Goal: Task Accomplishment & Management: Manage account settings

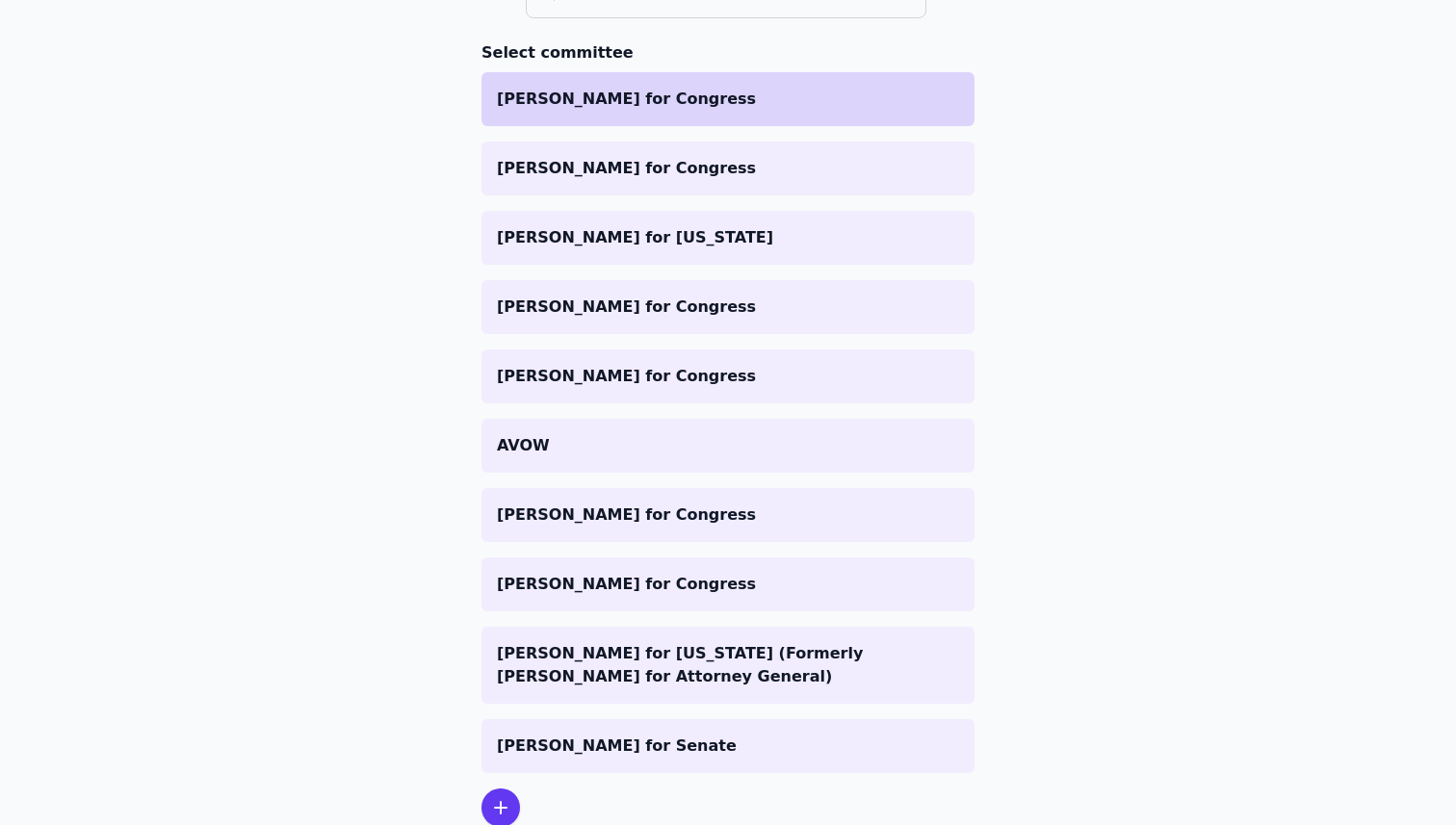
scroll to position [325, 0]
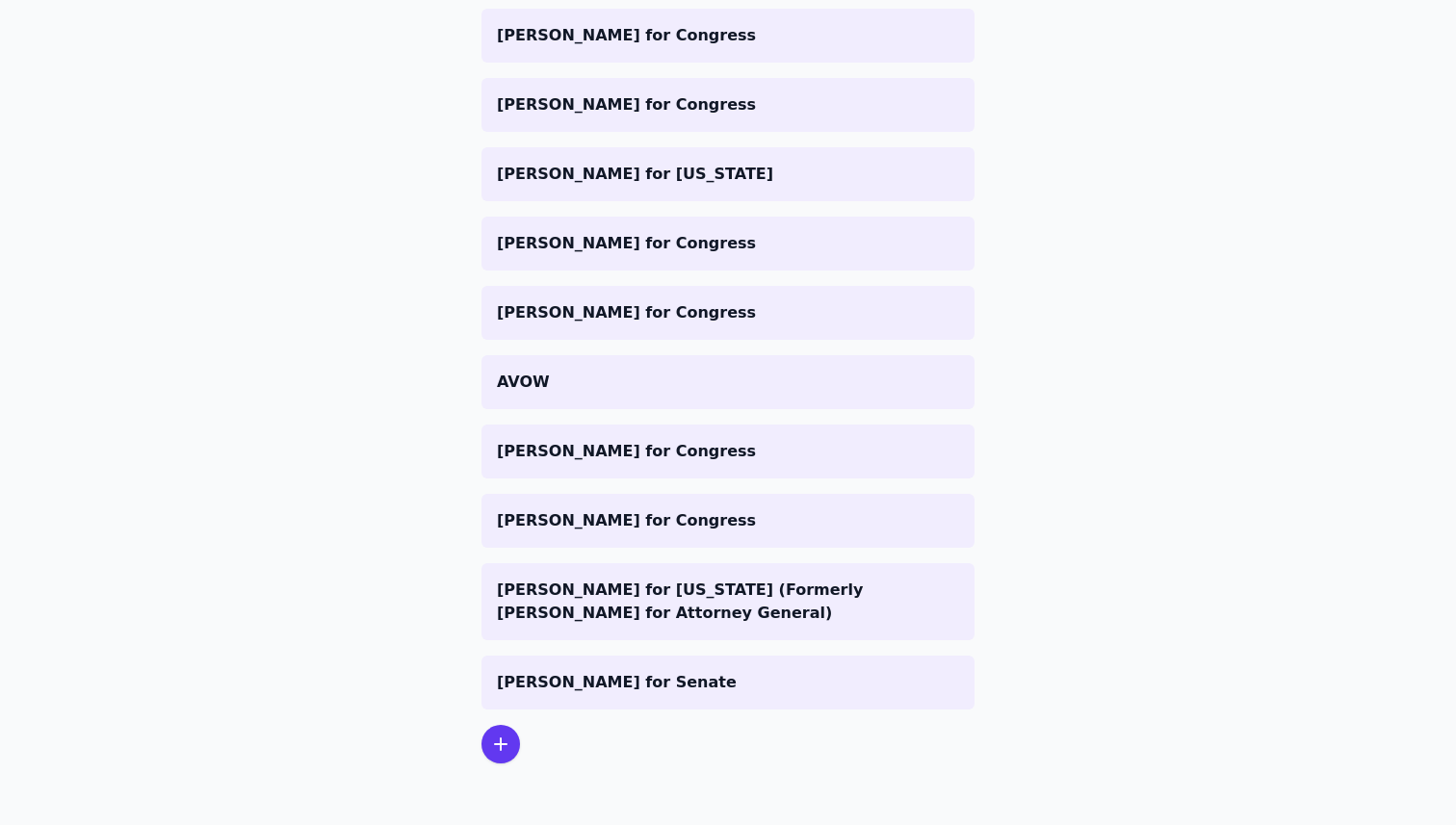
click at [506, 748] on icon at bounding box center [501, 745] width 23 height 23
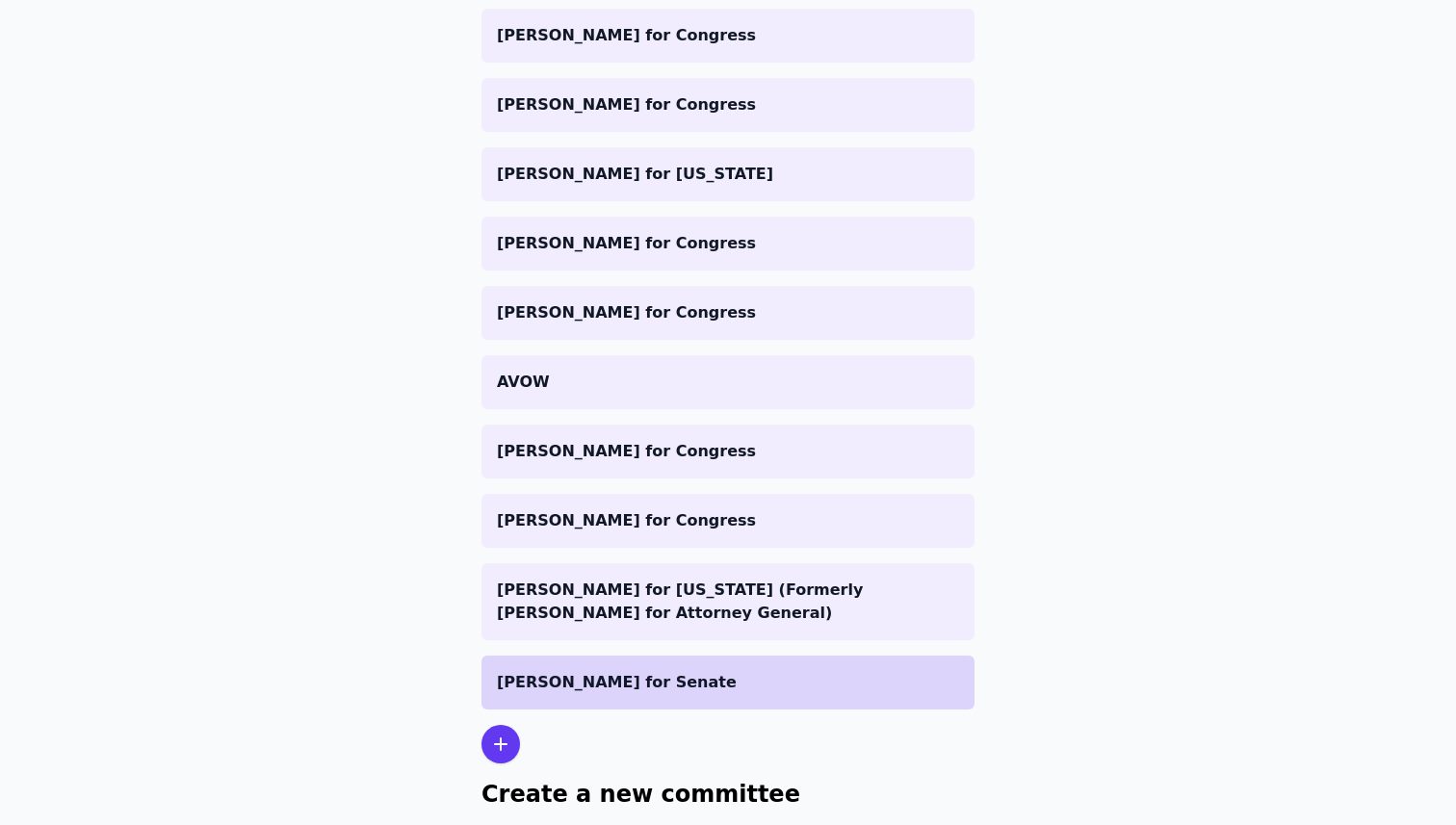
scroll to position [515, 0]
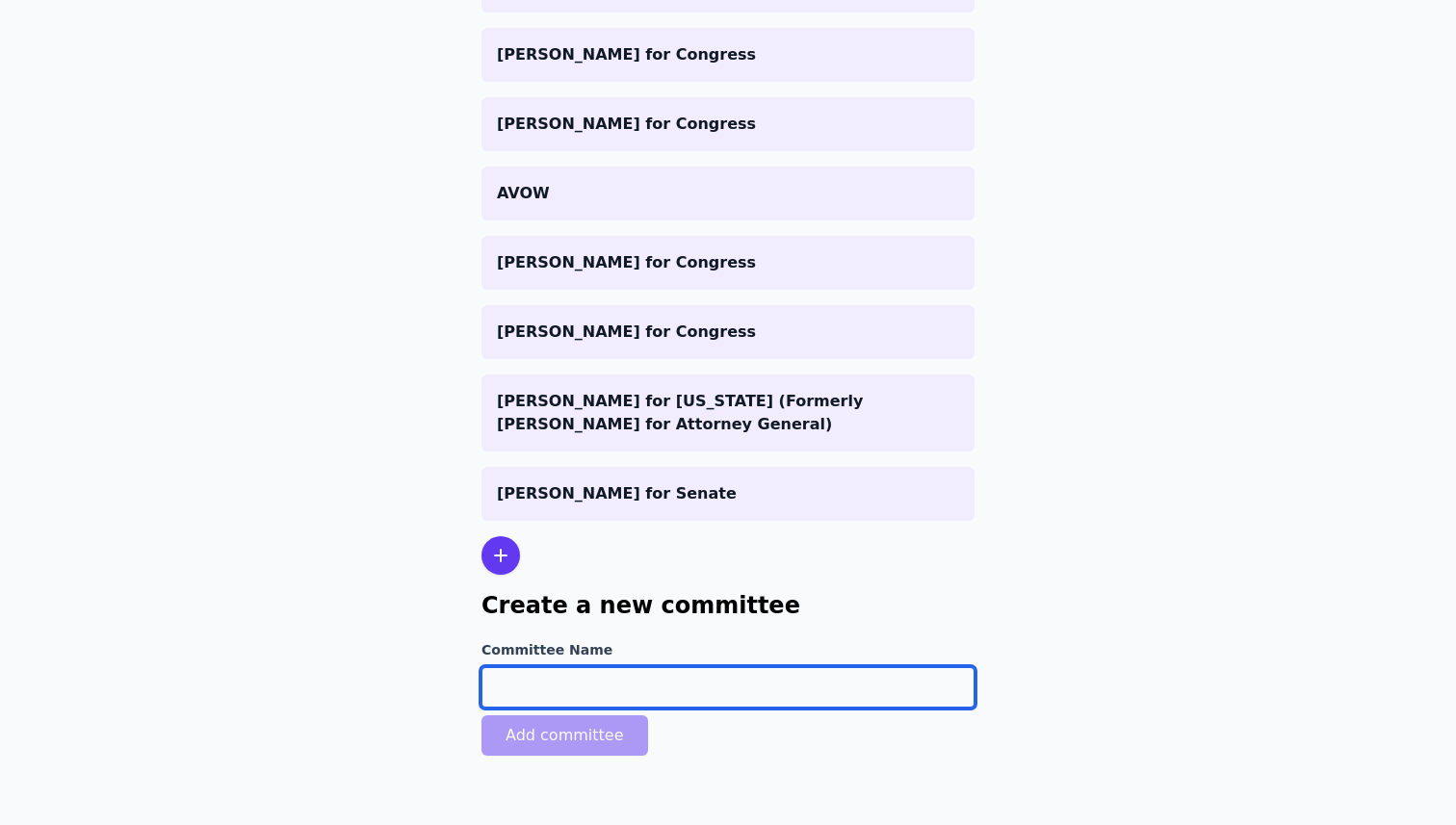
click at [565, 687] on input "Committee Name" at bounding box center [728, 688] width 493 height 41
click at [646, 685] on input "Committee Name" at bounding box center [728, 688] width 493 height 41
click at [616, 694] on input "Committee Name" at bounding box center [728, 688] width 493 height 41
type input "S"
type input "[PERSON_NAME] for Senate"
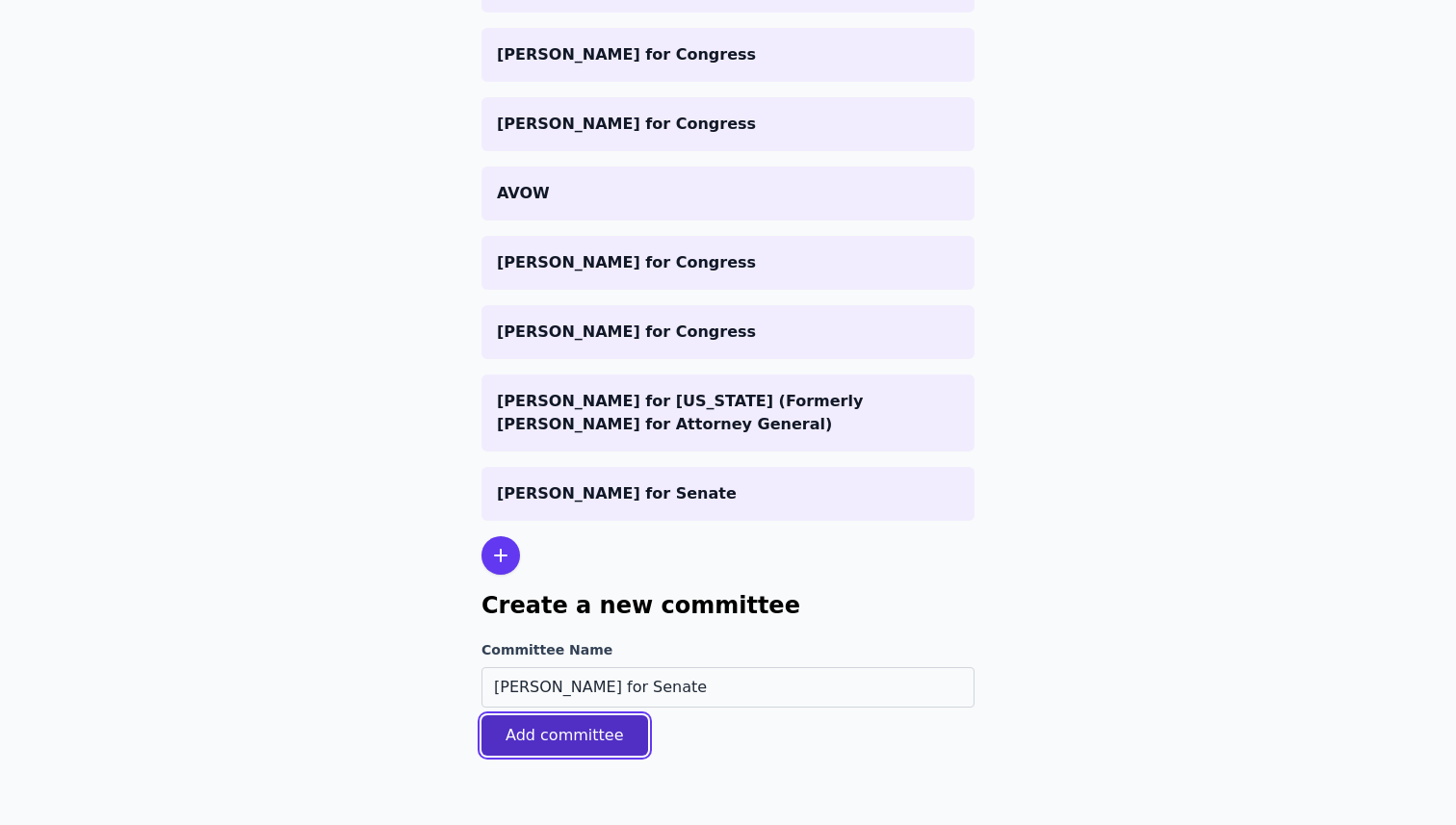
click at [565, 747] on button "Add committee" at bounding box center [565, 736] width 166 height 41
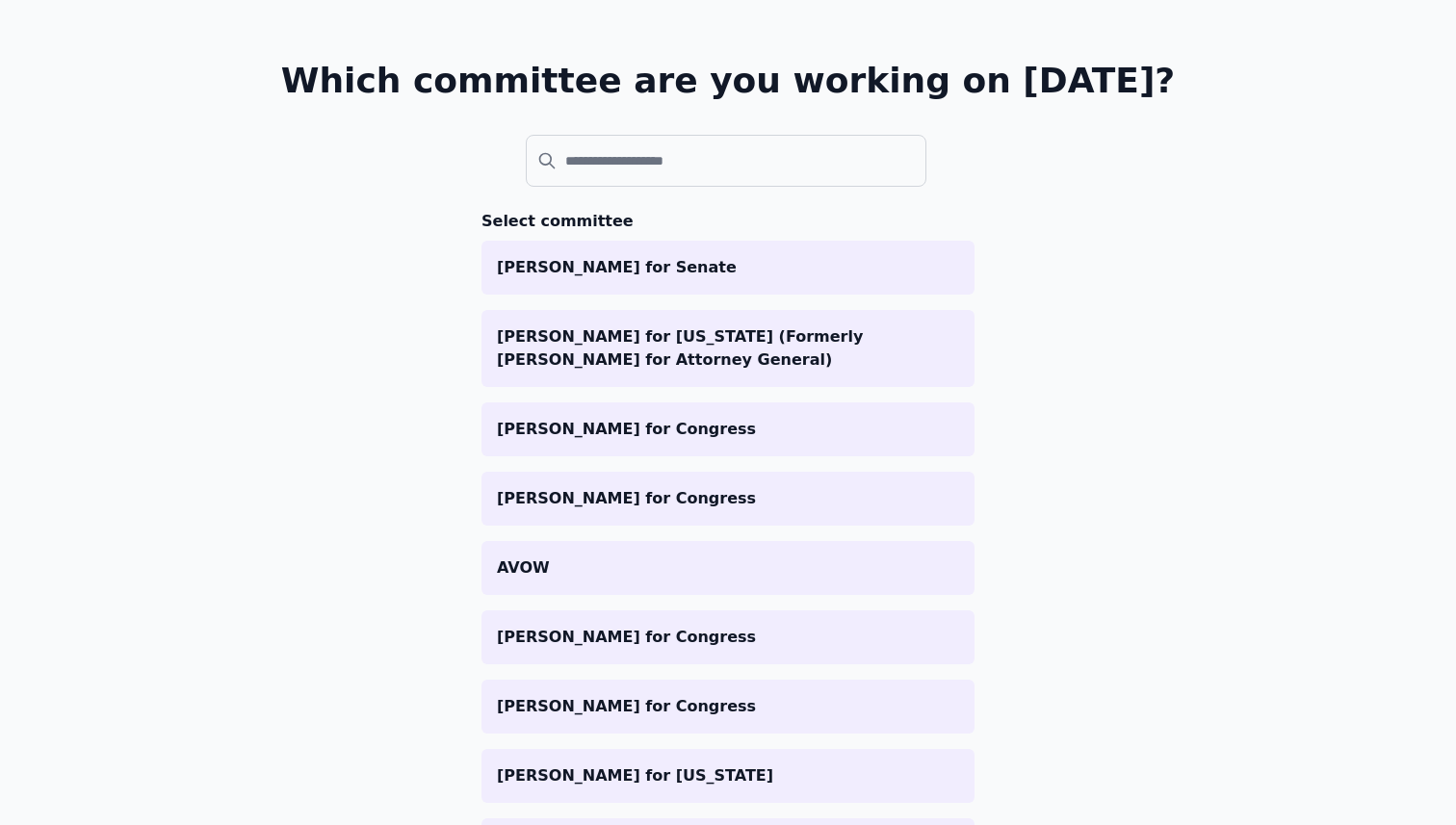
scroll to position [460, 0]
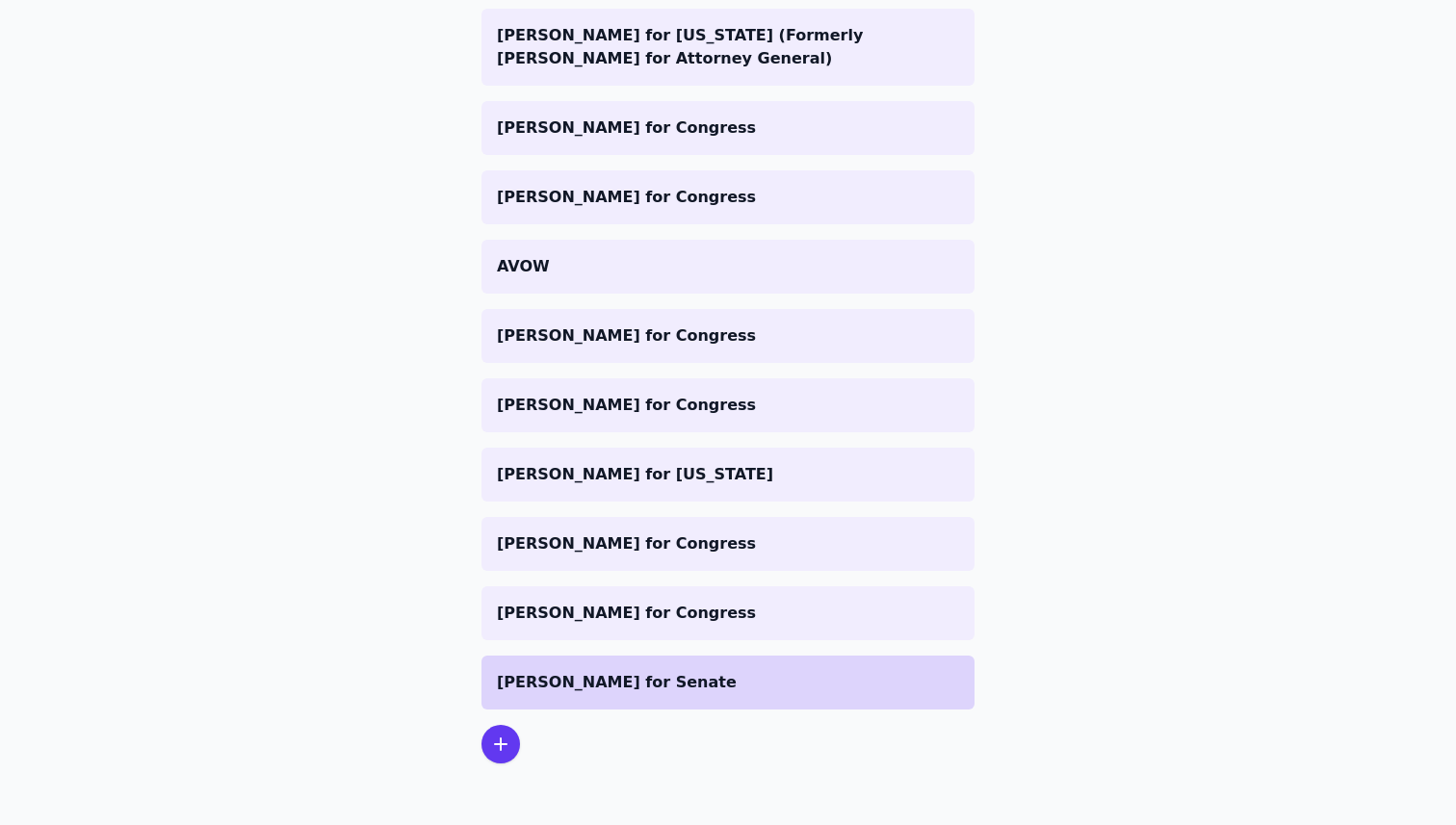
click at [609, 678] on p "[PERSON_NAME] for Senate" at bounding box center [728, 683] width 462 height 23
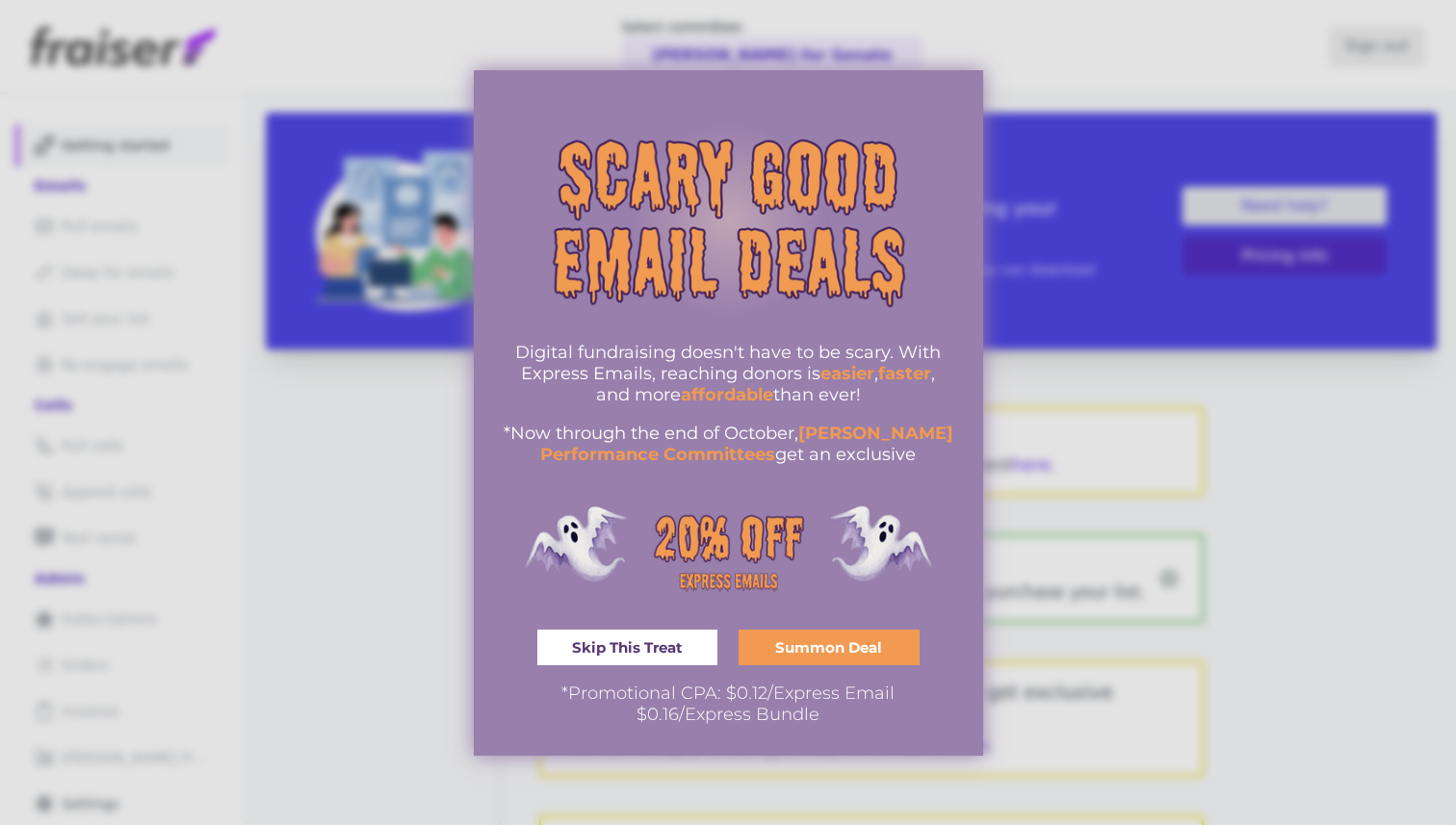
click at [638, 640] on span "Skip This Treat" at bounding box center [627, 647] width 110 height 15
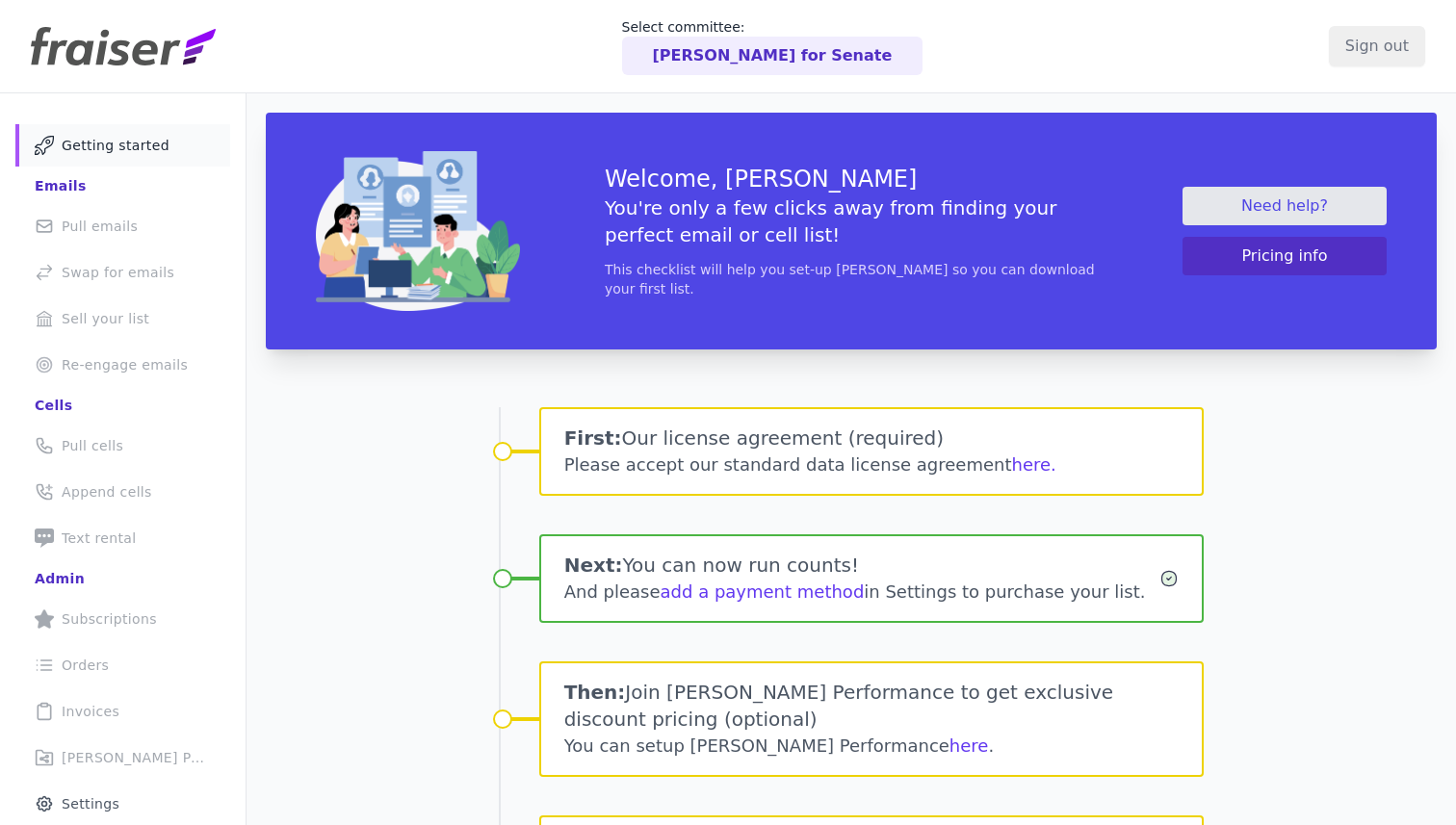
scroll to position [156, 0]
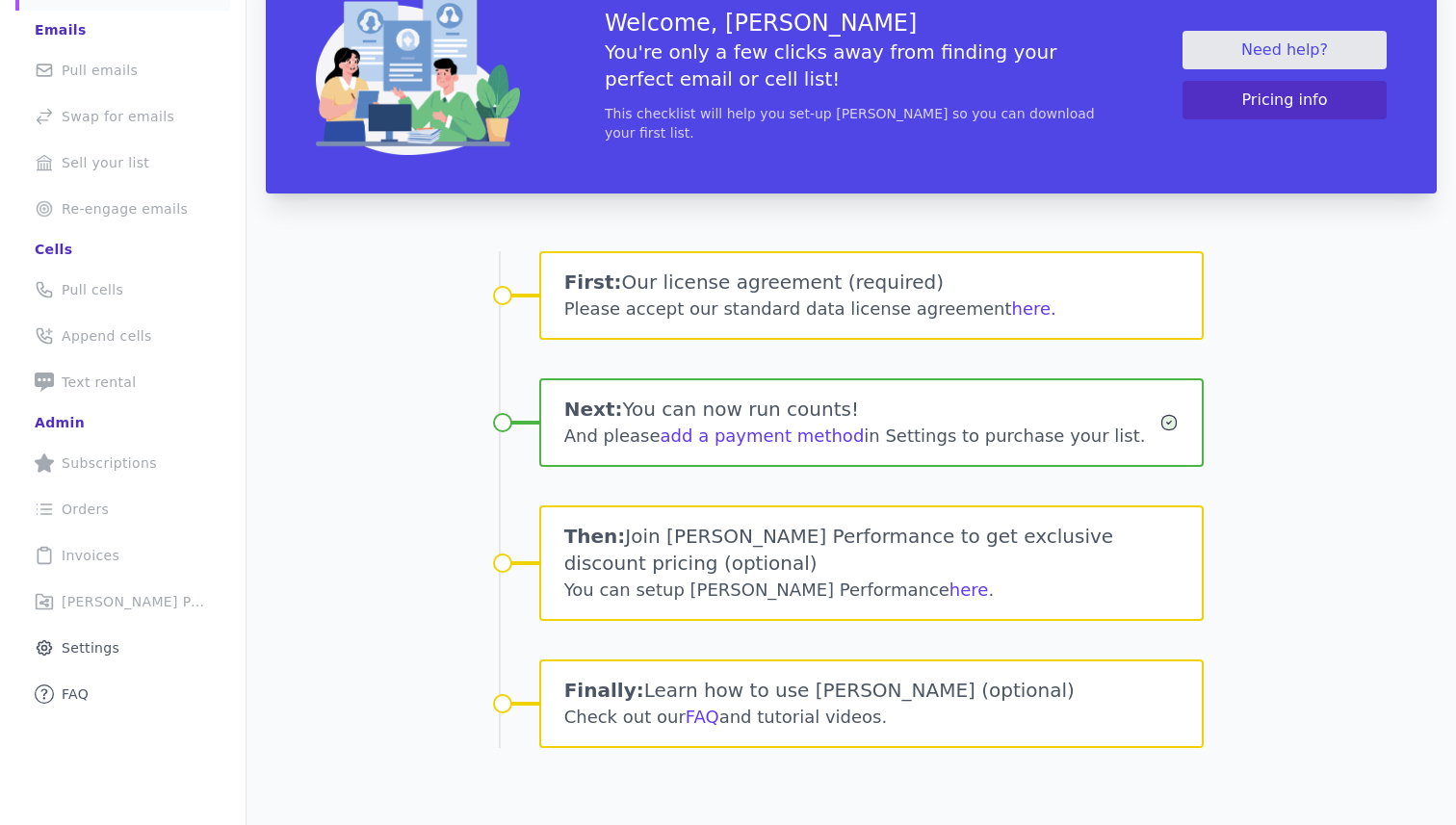
click at [97, 599] on li "Share Icon Outline of a share Fraiser Performance" at bounding box center [123, 602] width 215 height 43
click at [77, 654] on span "Settings" at bounding box center [91, 648] width 58 height 19
click at [792, 296] on div "Please accept our standard data license agreement here." at bounding box center [872, 309] width 615 height 27
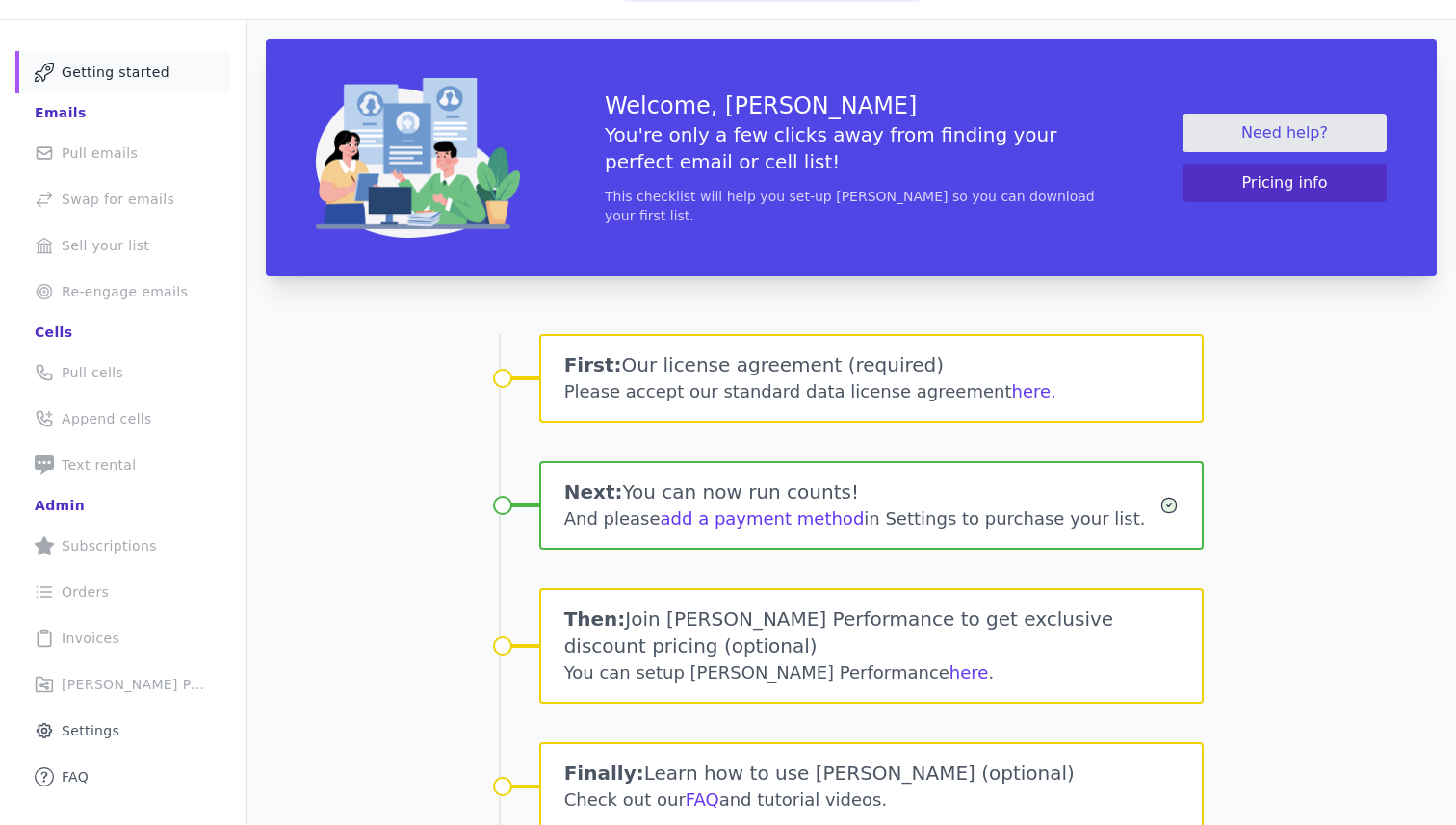
scroll to position [62, 0]
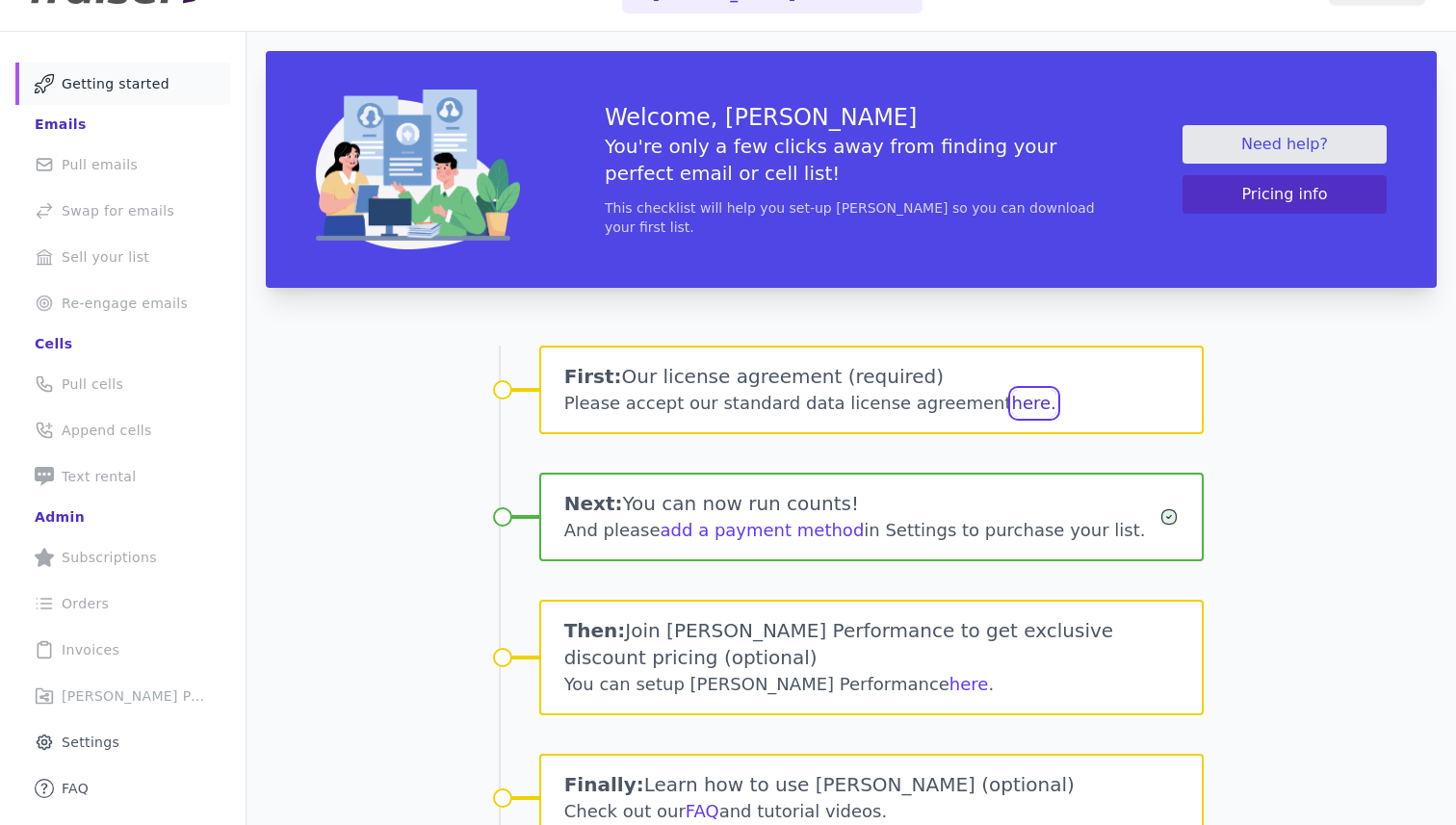
click at [1012, 400] on button "here." at bounding box center [1034, 403] width 45 height 27
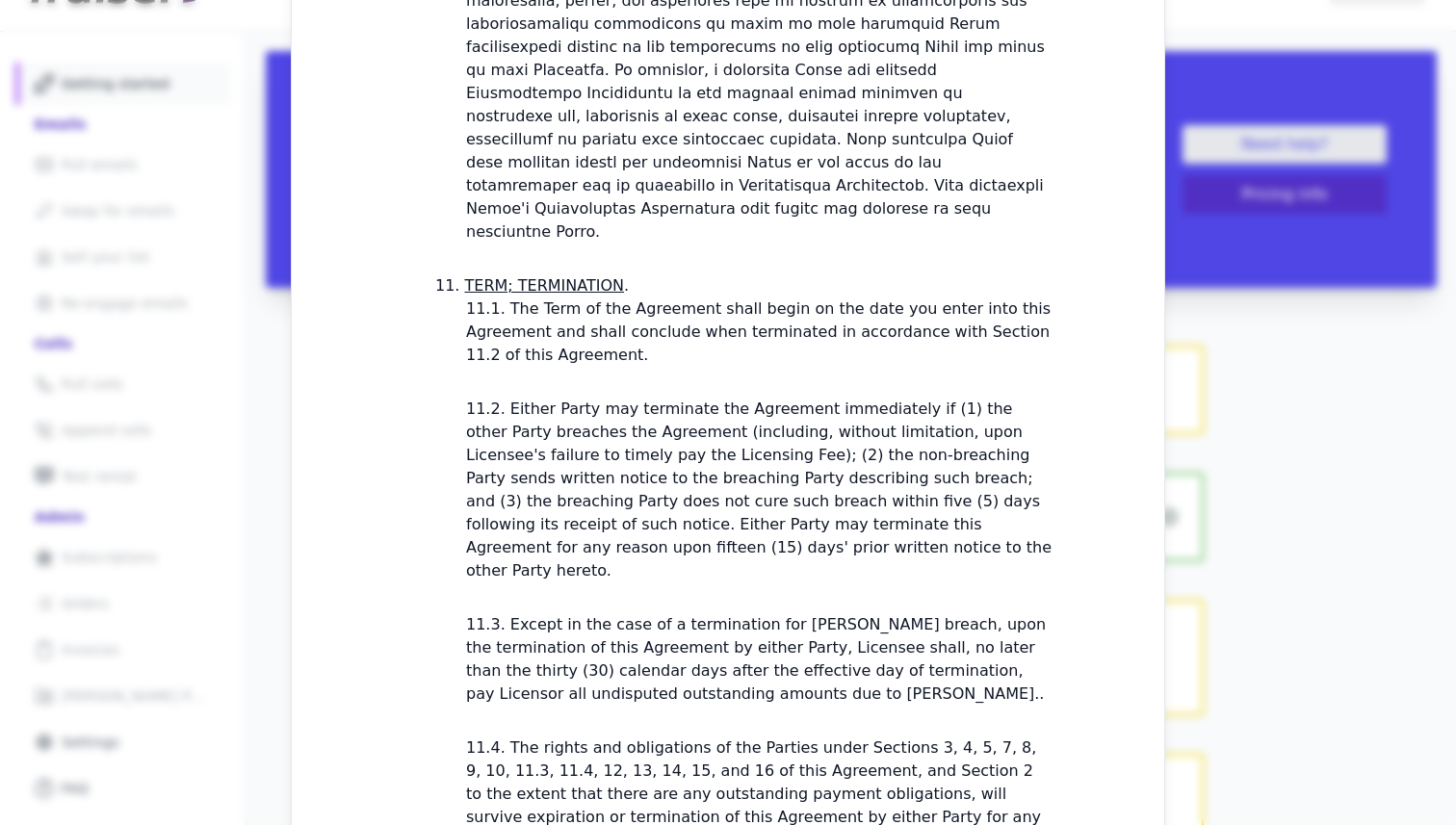
scroll to position [5505, 0]
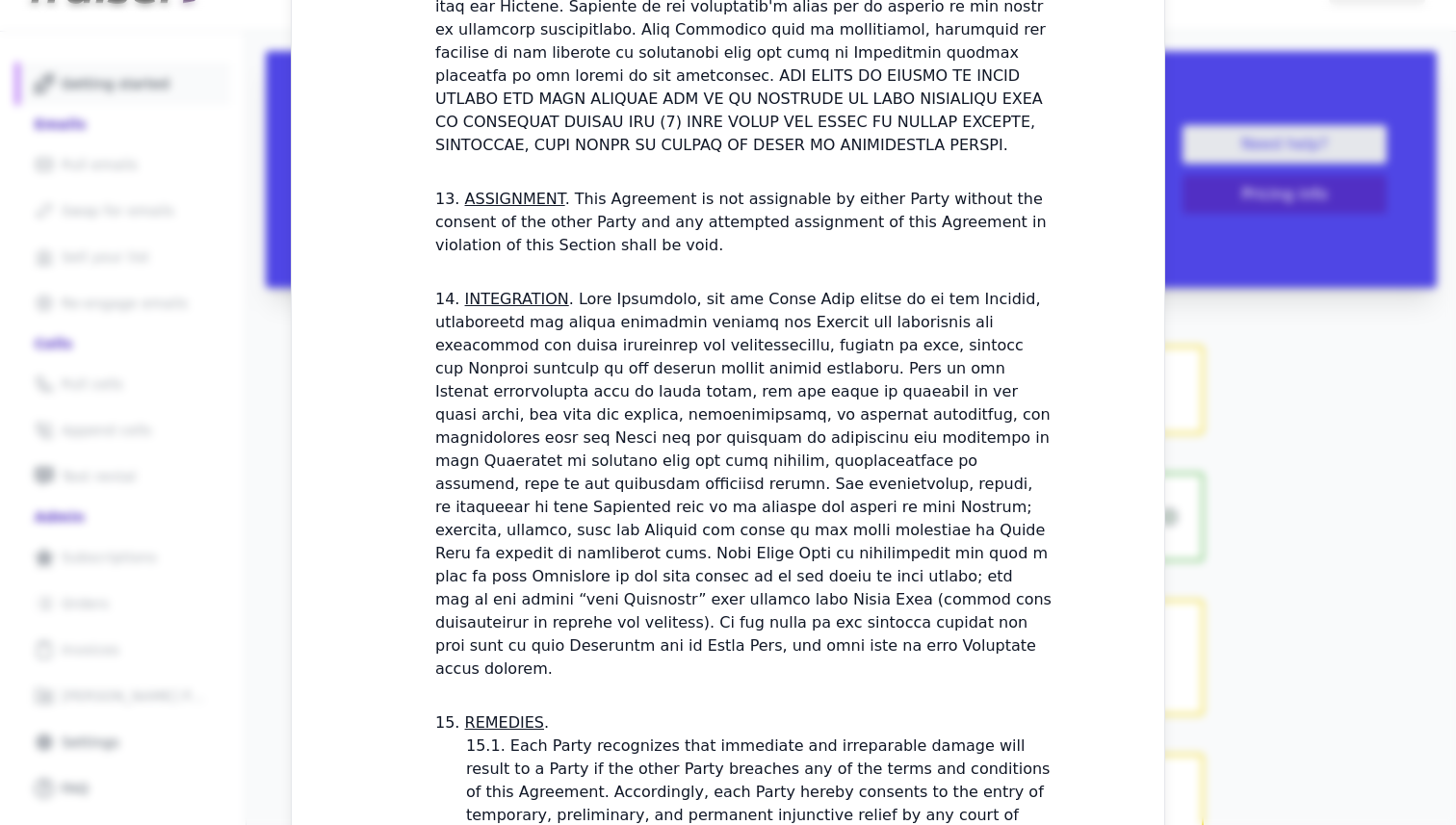
checkbox input "true"
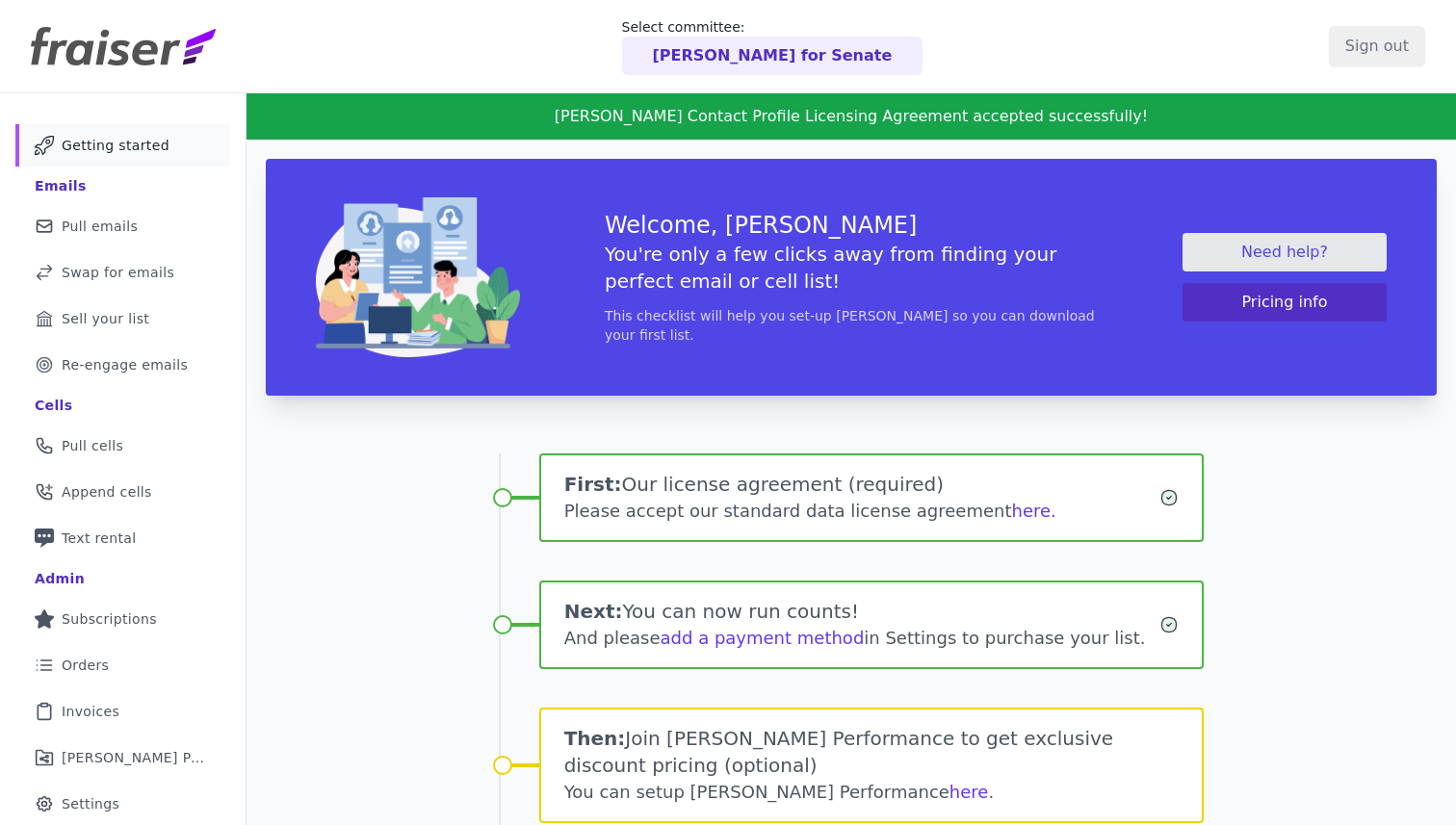
scroll to position [202, 0]
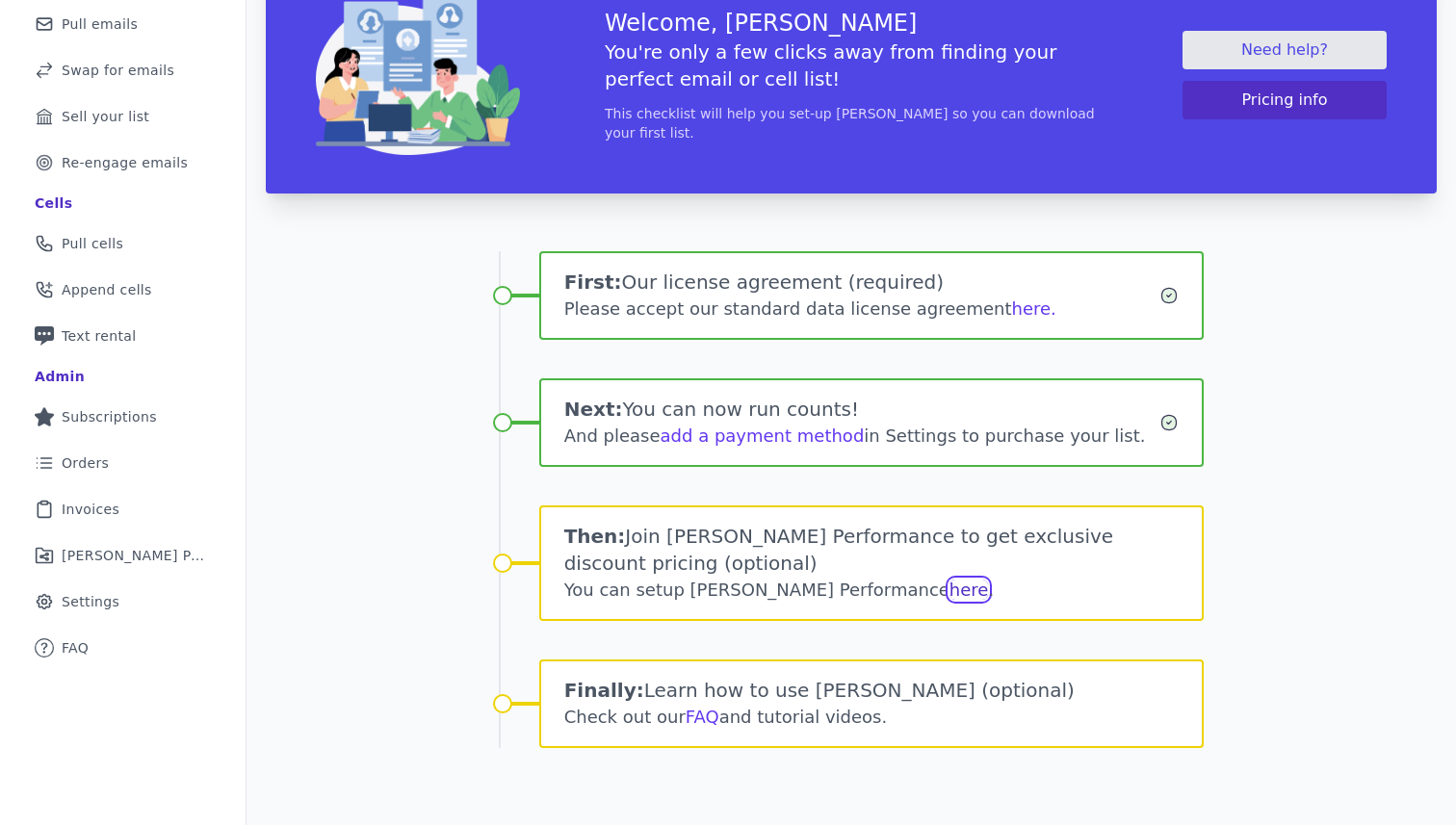
click at [950, 594] on link "here" at bounding box center [969, 589] width 40 height 20
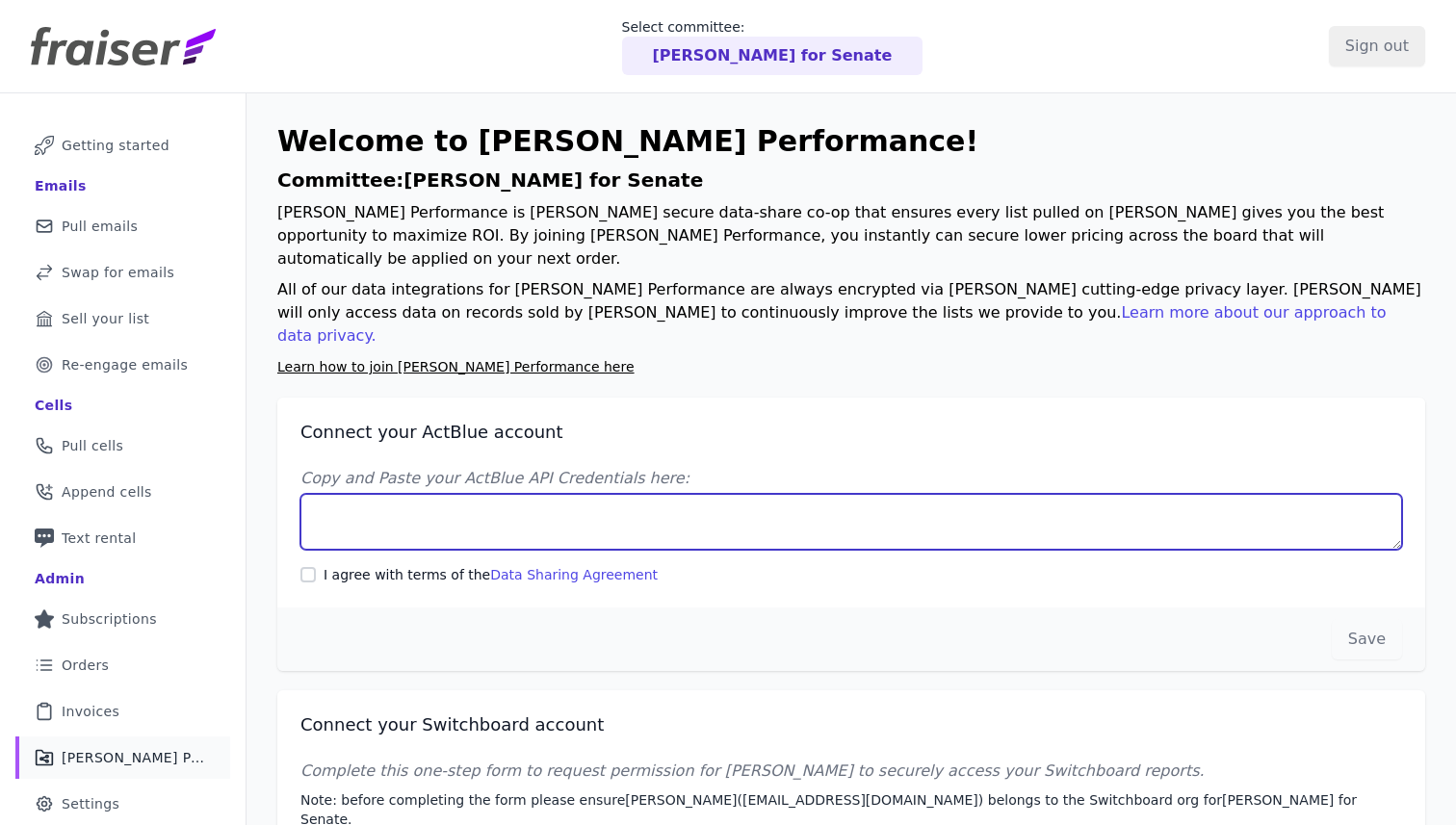
click at [513, 494] on textarea "Copy and Paste your ActBlue API Credentials here:" at bounding box center [851, 522] width 1102 height 56
